Goal: Obtain resource: Download file/media

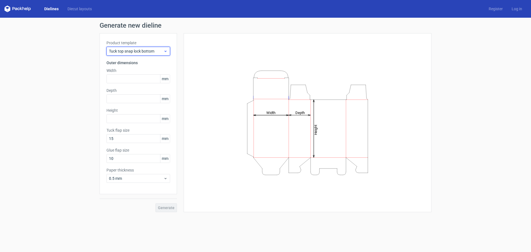
click at [144, 52] on span "Tuck top snap lock bottom" at bounding box center [136, 51] width 54 height 6
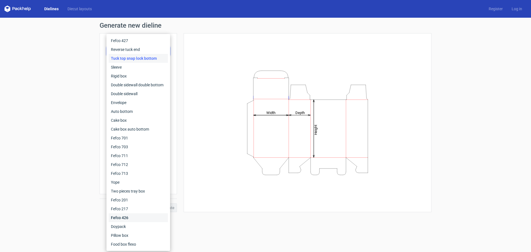
click at [131, 217] on div "Fefco 426" at bounding box center [138, 217] width 59 height 9
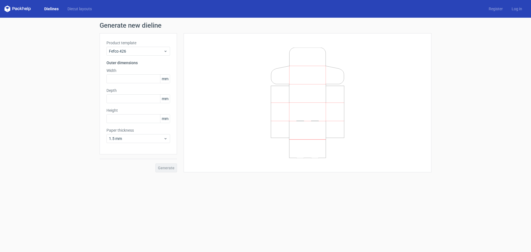
click at [140, 46] on div "Product template Fefco 426" at bounding box center [138, 47] width 64 height 15
click at [139, 49] on span "Fefco 426" at bounding box center [136, 51] width 54 height 6
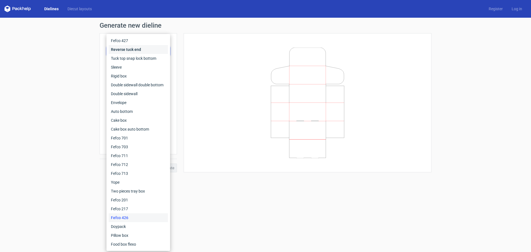
click at [140, 53] on div "Reverse tuck end" at bounding box center [138, 49] width 59 height 9
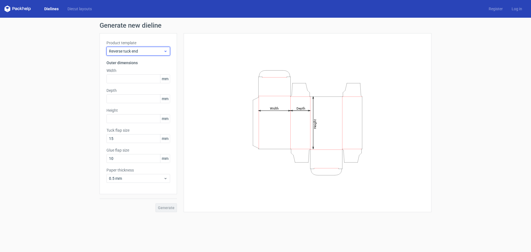
click at [141, 49] on span "Reverse tuck end" at bounding box center [136, 51] width 54 height 6
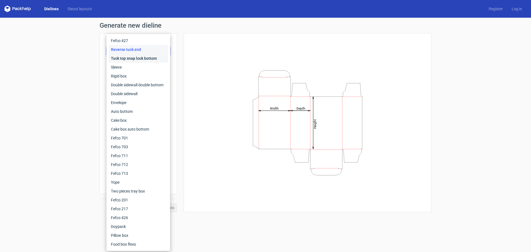
click at [141, 58] on div "Tuck top snap lock bottom" at bounding box center [138, 58] width 59 height 9
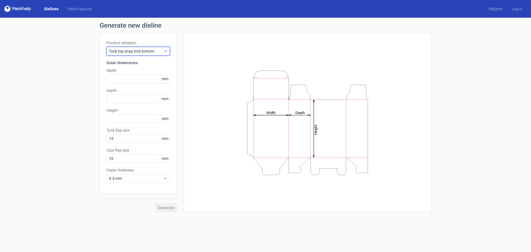
click at [141, 48] on div "Tuck top snap lock bottom" at bounding box center [138, 51] width 64 height 9
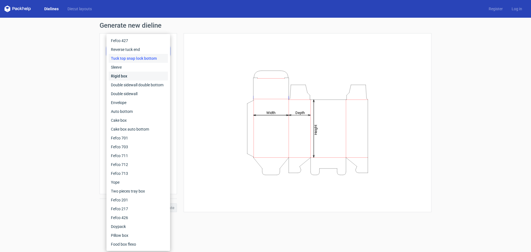
click at [132, 75] on div "Rigid box" at bounding box center [138, 76] width 59 height 9
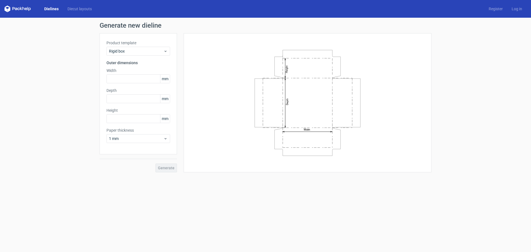
click at [141, 60] on div "Product template Rigid box Outer dimensions Width mm Depth mm Height mm Paper t…" at bounding box center [137, 93] width 77 height 121
click at [142, 51] on span "Rigid box" at bounding box center [136, 51] width 54 height 6
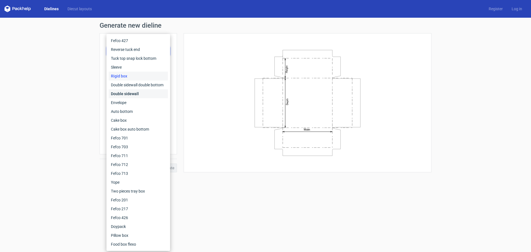
click at [144, 91] on div "Double sidewall" at bounding box center [138, 93] width 59 height 9
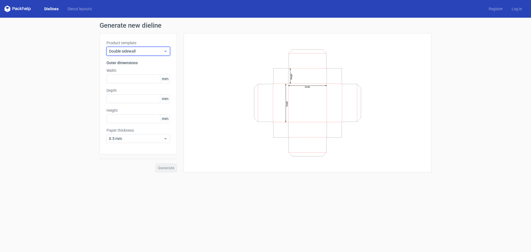
click at [148, 51] on span "Double sidewall" at bounding box center [136, 51] width 54 height 6
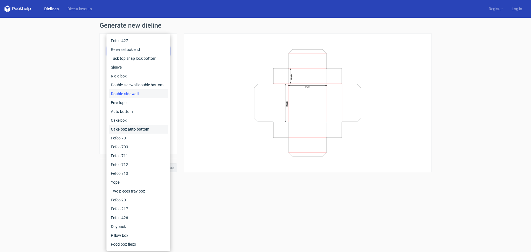
click at [154, 131] on div "Cake box auto bottom" at bounding box center [138, 129] width 59 height 9
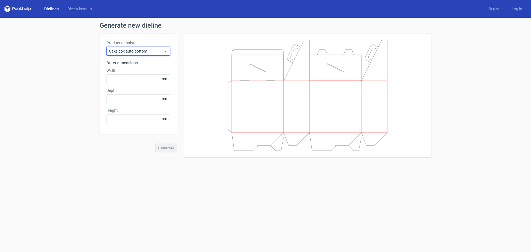
click at [142, 51] on span "Cake box auto bottom" at bounding box center [136, 51] width 54 height 6
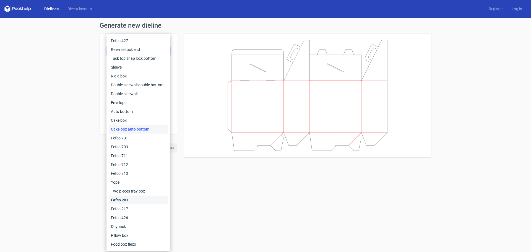
click at [139, 203] on div "Fefco 201" at bounding box center [138, 199] width 59 height 9
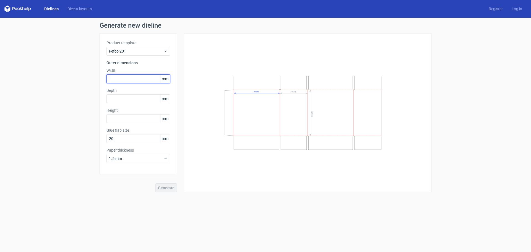
click at [136, 77] on input "text" at bounding box center [138, 78] width 64 height 9
type input "225"
type input "165"
type input "130"
click at [168, 186] on span "Generate" at bounding box center [166, 188] width 17 height 4
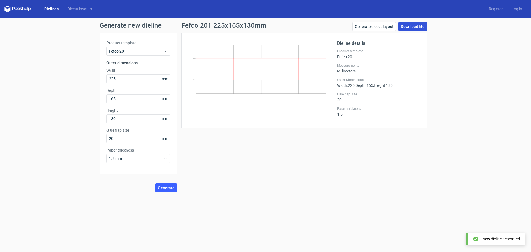
click at [416, 28] on link "Download file" at bounding box center [412, 26] width 29 height 9
click at [129, 96] on input "165" at bounding box center [138, 98] width 64 height 9
click at [129, 116] on input "130" at bounding box center [138, 118] width 64 height 9
click at [128, 137] on input "20" at bounding box center [138, 138] width 64 height 9
click at [353, 103] on div "Dieline details Product template Fefco 201 Measurements Millimeters Outer Dimen…" at bounding box center [378, 80] width 83 height 81
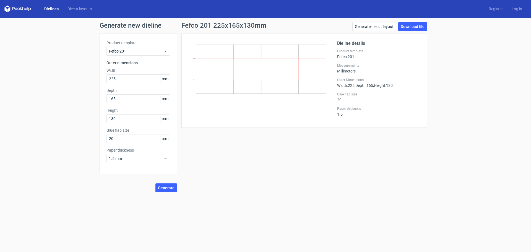
click at [358, 60] on div "Dieline details Product template Fefco 201 Measurements Millimeters Outer Dimen…" at bounding box center [378, 80] width 83 height 81
click at [127, 159] on span "1.5 mm" at bounding box center [136, 159] width 54 height 6
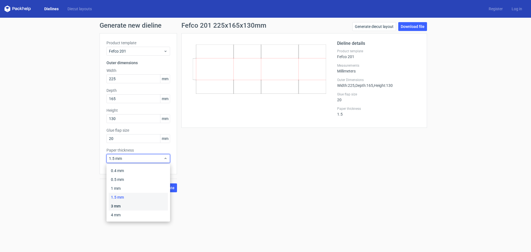
click at [124, 208] on div "3 mm" at bounding box center [138, 205] width 59 height 9
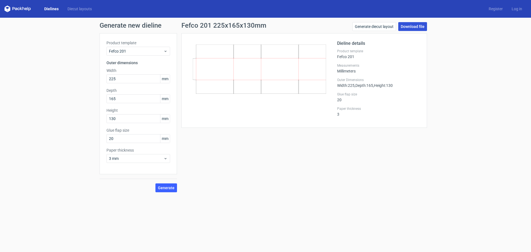
click at [408, 24] on link "Download file" at bounding box center [412, 26] width 29 height 9
click at [343, 56] on div "Product template Fefco 201" at bounding box center [378, 54] width 83 height 10
click at [344, 56] on div "Product template Fefco 201" at bounding box center [378, 54] width 83 height 10
click at [147, 51] on span "Fefco 201" at bounding box center [136, 51] width 54 height 6
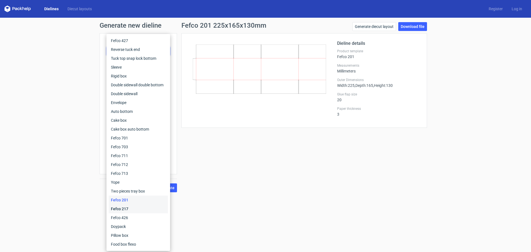
click at [140, 207] on div "Fefco 217" at bounding box center [138, 208] width 59 height 9
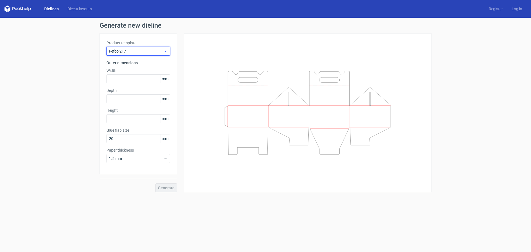
click at [140, 53] on span "Fefco 217" at bounding box center [136, 51] width 54 height 6
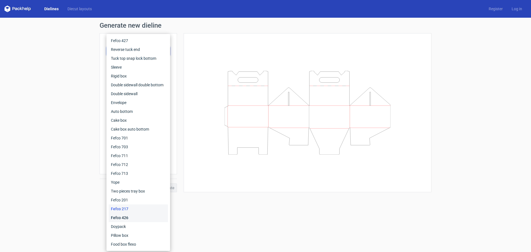
click at [140, 220] on div "Fefco 426" at bounding box center [138, 217] width 59 height 9
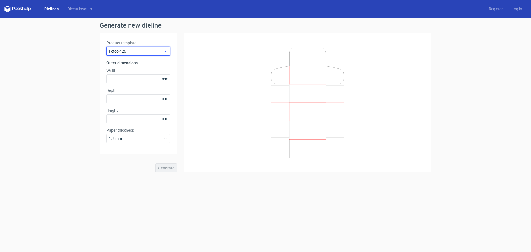
click at [137, 50] on span "Fefco 426" at bounding box center [136, 51] width 54 height 6
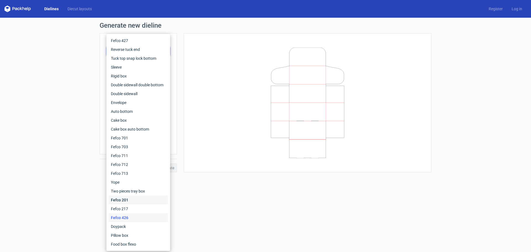
click at [142, 200] on div "Fefco 201" at bounding box center [138, 199] width 59 height 9
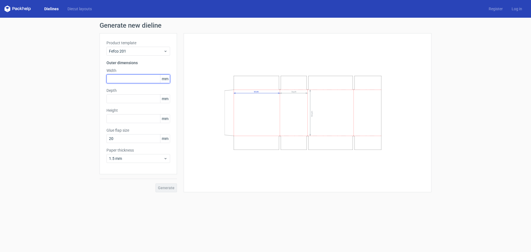
click at [135, 80] on input "text" at bounding box center [138, 78] width 64 height 9
type input "225"
type input "165"
type input "130"
click at [165, 189] on span "Generate" at bounding box center [166, 188] width 17 height 4
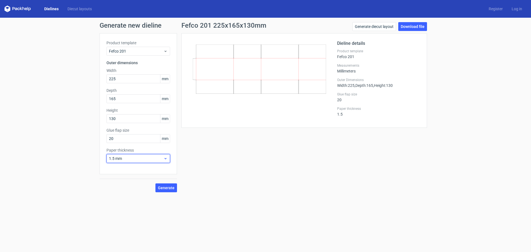
click at [124, 159] on span "1.5 mm" at bounding box center [136, 159] width 54 height 6
click at [125, 217] on div "4 mm" at bounding box center [138, 214] width 59 height 9
click at [139, 151] on label "Paper thickness" at bounding box center [138, 150] width 64 height 6
click at [137, 155] on div "4 mm" at bounding box center [138, 158] width 64 height 9
click at [177, 148] on div "Fefco 201 225x165x130mm Generate diecut layout Download file Dieline details Pr…" at bounding box center [304, 107] width 254 height 170
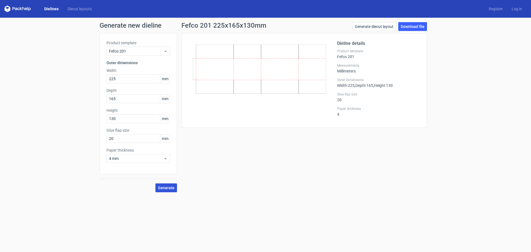
click at [174, 187] on button "Generate" at bounding box center [166, 187] width 22 height 9
click at [422, 25] on link "Download file" at bounding box center [412, 26] width 29 height 9
click at [228, 59] on icon at bounding box center [259, 68] width 133 height 49
